Goal: Navigation & Orientation: Find specific page/section

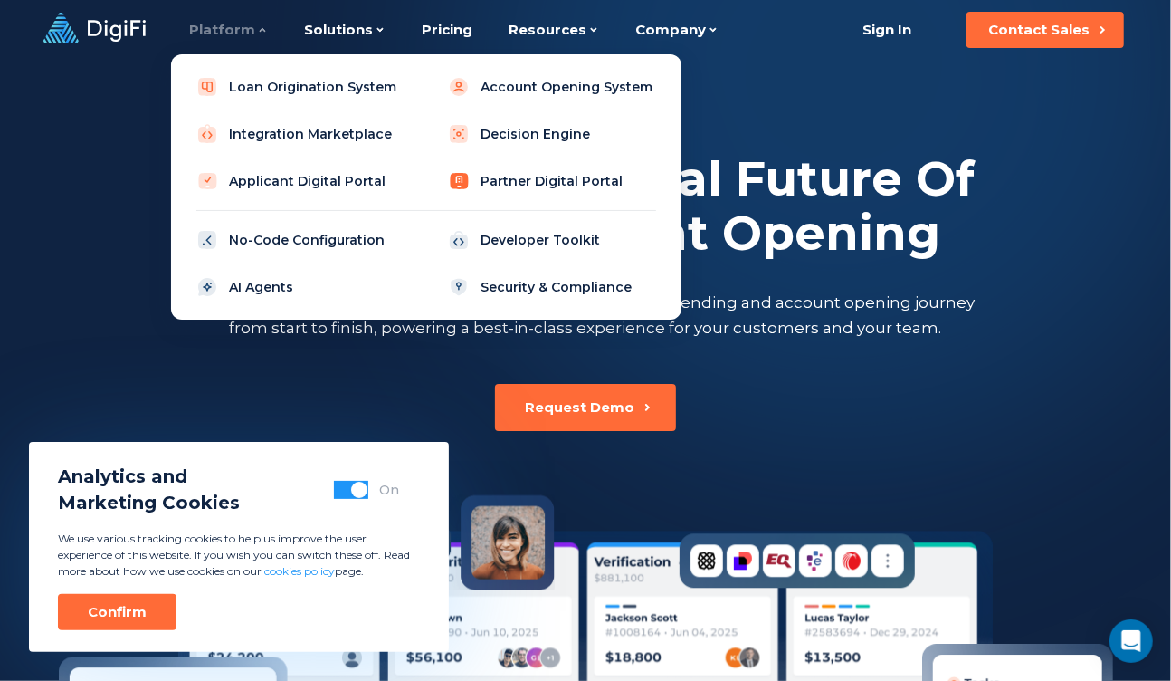
click at [539, 183] on link "Partner Digital Portal" at bounding box center [552, 181] width 230 height 36
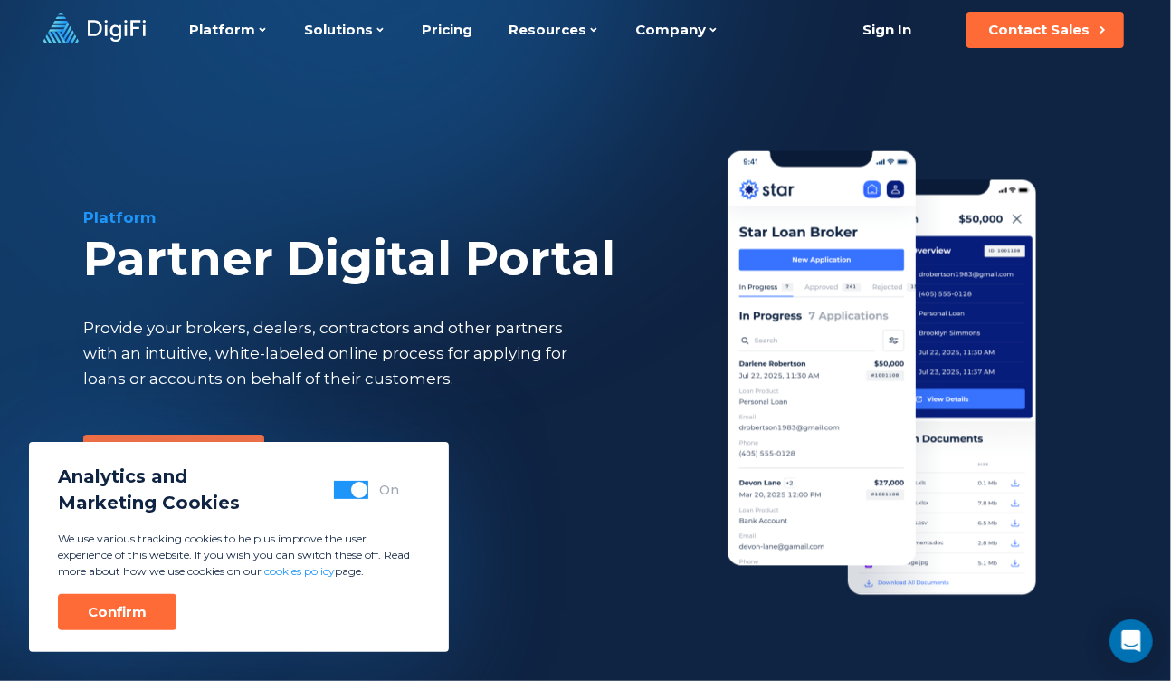
click at [501, 372] on div "Provide your brokers, dealers, contractors and other partners with an intuitive…" at bounding box center [340, 353] width 514 height 76
click at [125, 605] on div "Confirm" at bounding box center [117, 612] width 59 height 18
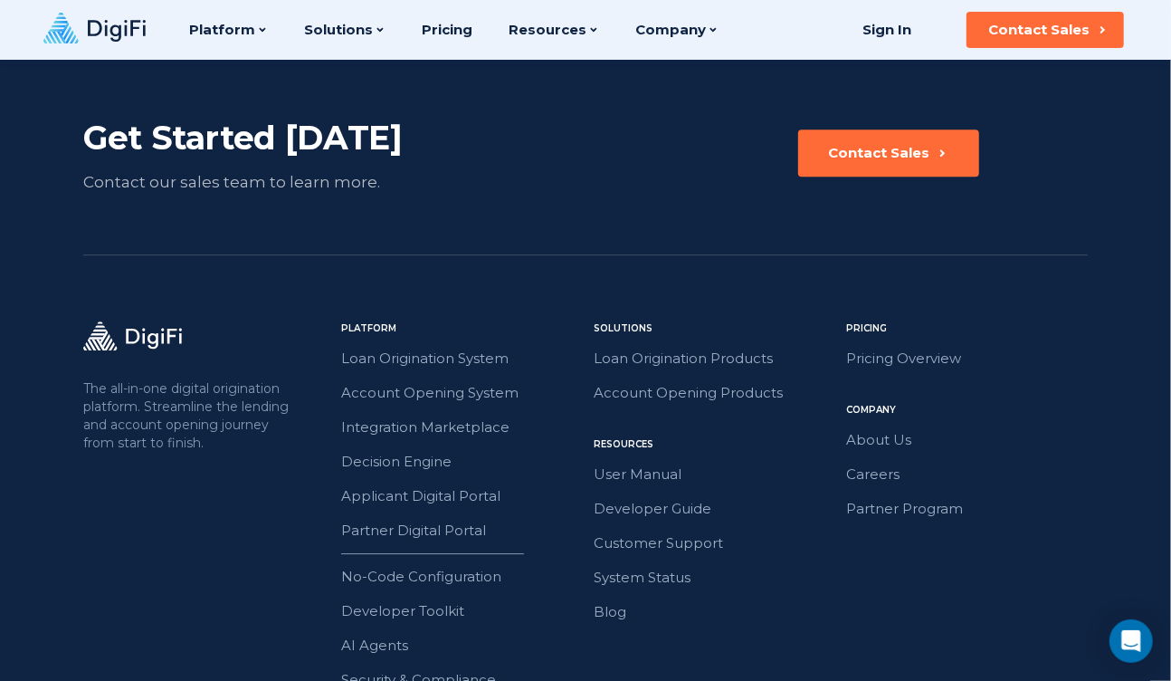
scroll to position [3282, 0]
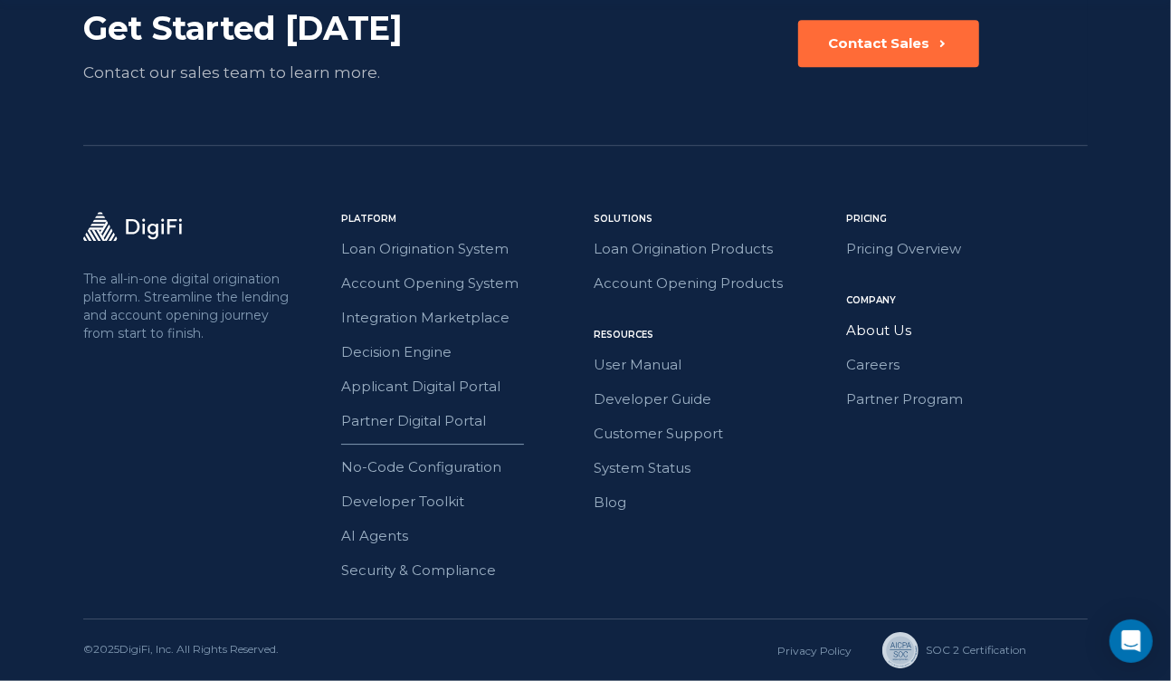
click at [882, 336] on link "About Us" at bounding box center [967, 331] width 242 height 24
